Goal: Task Accomplishment & Management: Use online tool/utility

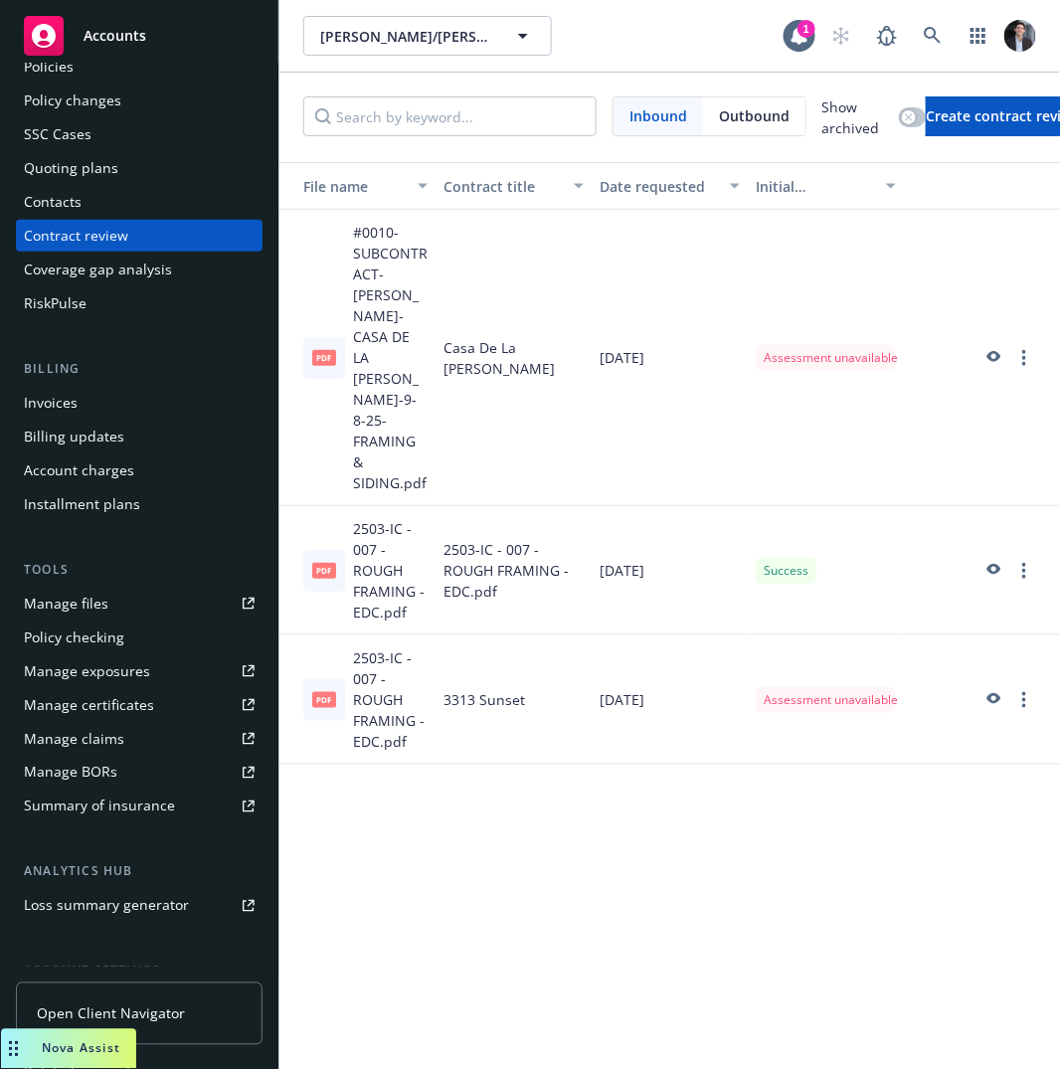
scroll to position [293, 0]
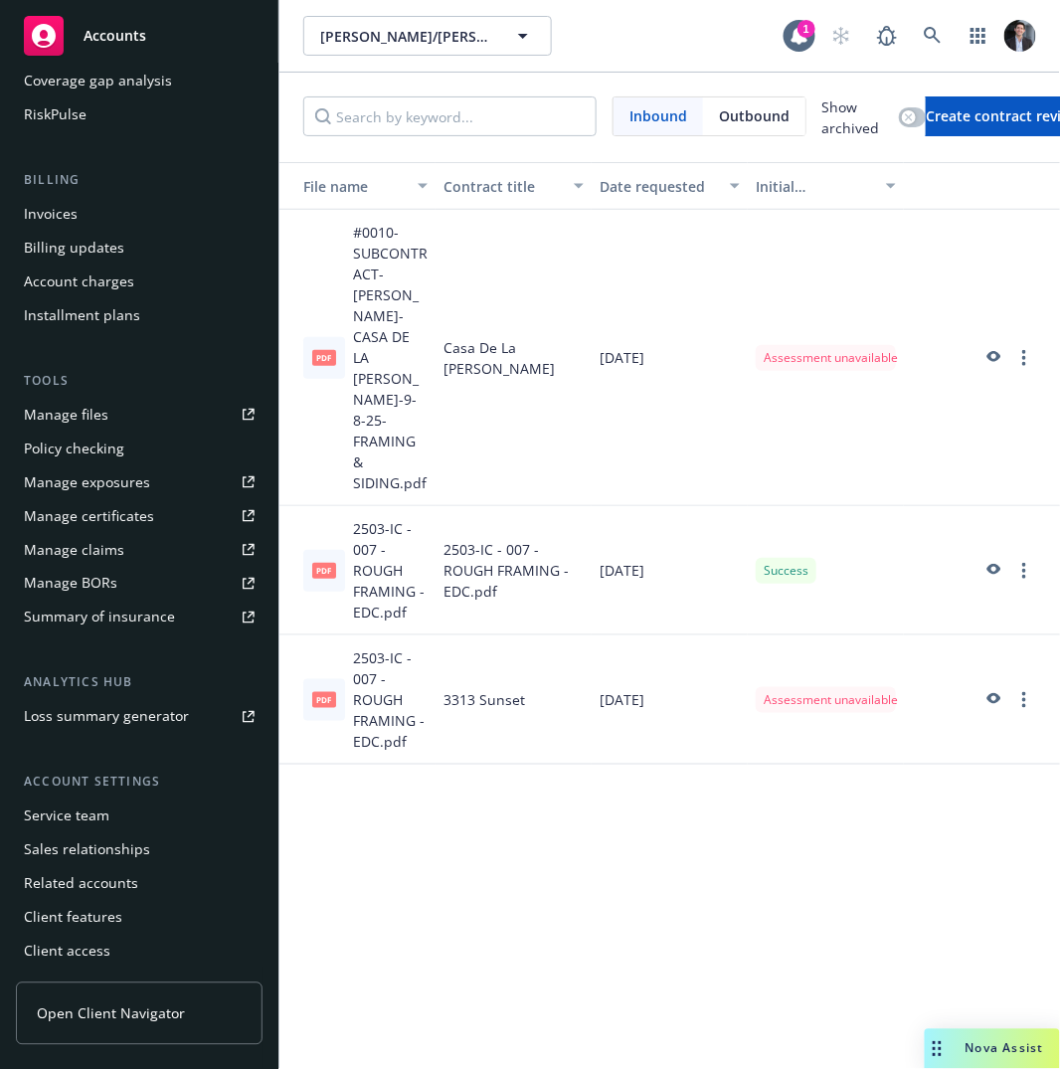
drag, startPoint x: 15, startPoint y: 1051, endPoint x: 987, endPoint y: 1001, distance: 973.2
click at [987, 1001] on body "Accounts Overview Coverage Policies Policy changes SSC Cases Quoting plans Cont…" at bounding box center [530, 534] width 1060 height 1069
